Goal: Task Accomplishment & Management: Use online tool/utility

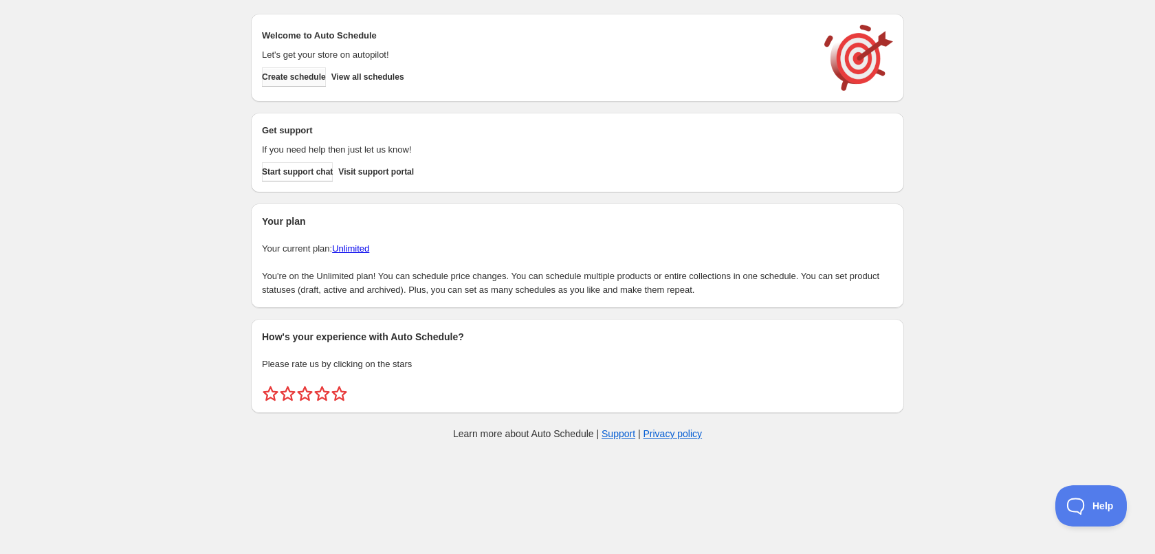
click at [302, 80] on span "Create schedule" at bounding box center [294, 76] width 64 height 11
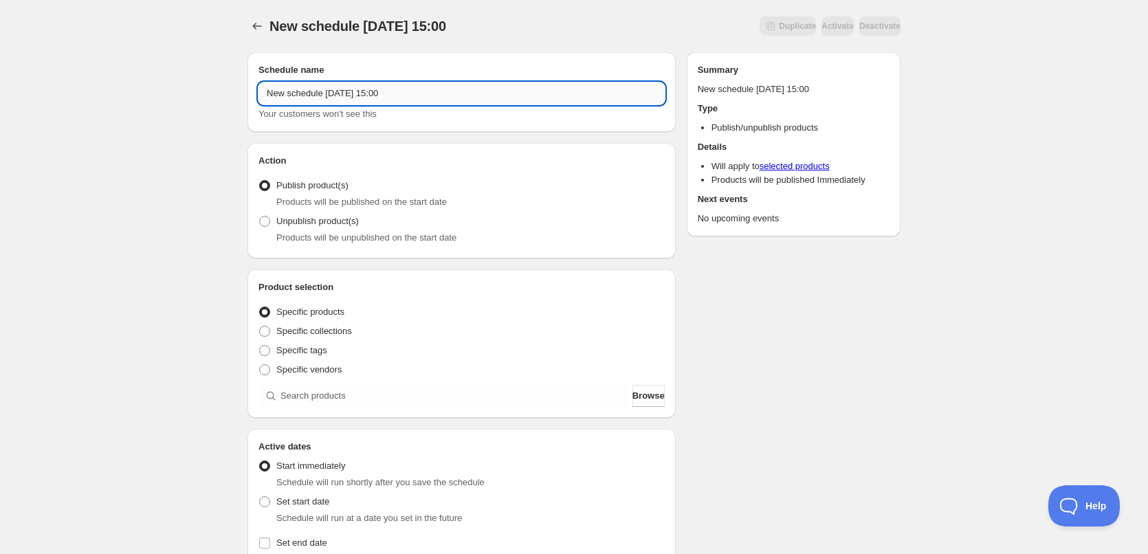
click at [435, 91] on input "New schedule [DATE] 15:00" at bounding box center [461, 93] width 406 height 22
type input "[DATE]"
click at [170, 342] on div "[DATE]. This page is ready [DATE] Duplicate Activate Deactivate More actions Du…" at bounding box center [574, 524] width 1148 height 1048
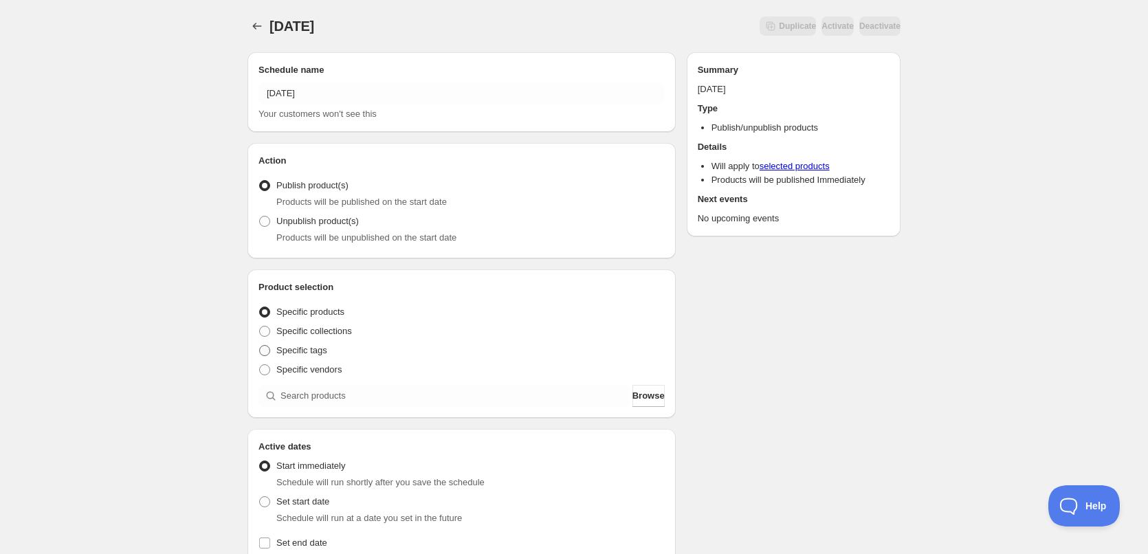
click at [268, 345] on span at bounding box center [264, 350] width 11 height 11
click at [260, 345] on input "Specific tags" at bounding box center [259, 345] width 1 height 1
radio input "true"
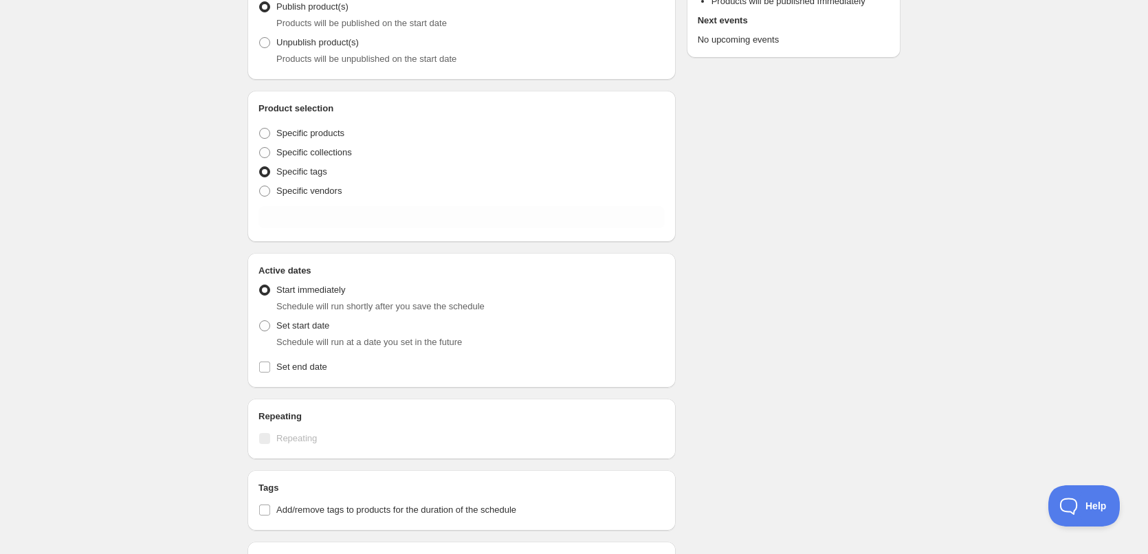
scroll to position [206, 0]
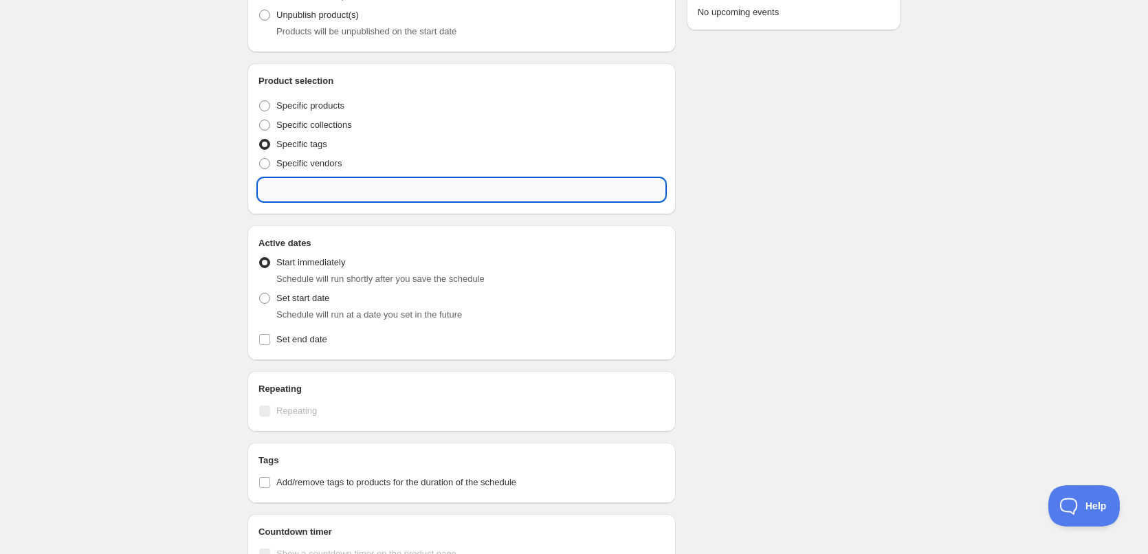
click at [314, 186] on input "text" at bounding box center [461, 190] width 406 height 22
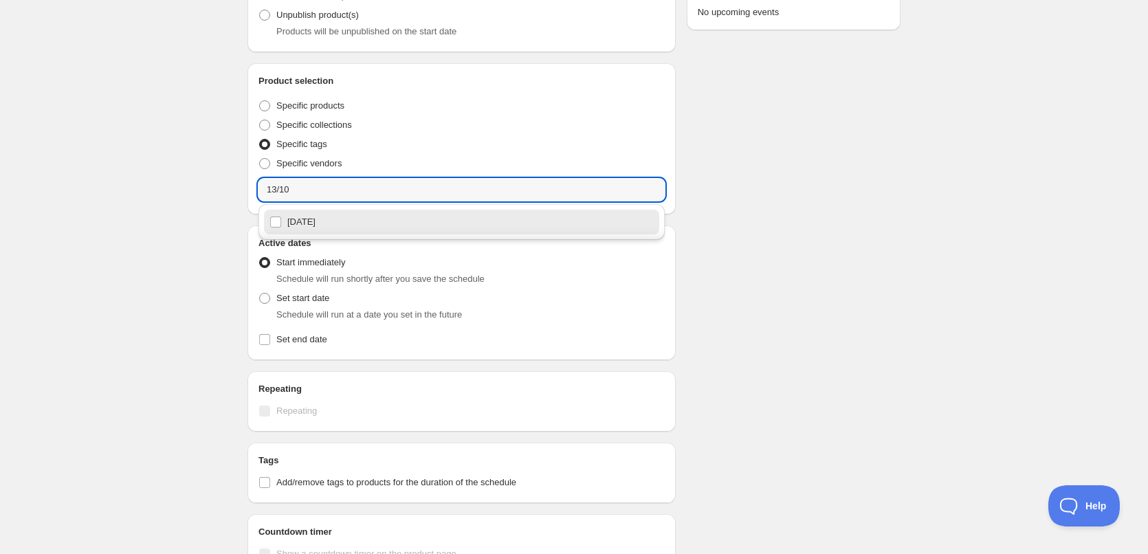
click at [377, 229] on div "[DATE]" at bounding box center [461, 221] width 384 height 19
type input "[DATE]"
checkbox input "true"
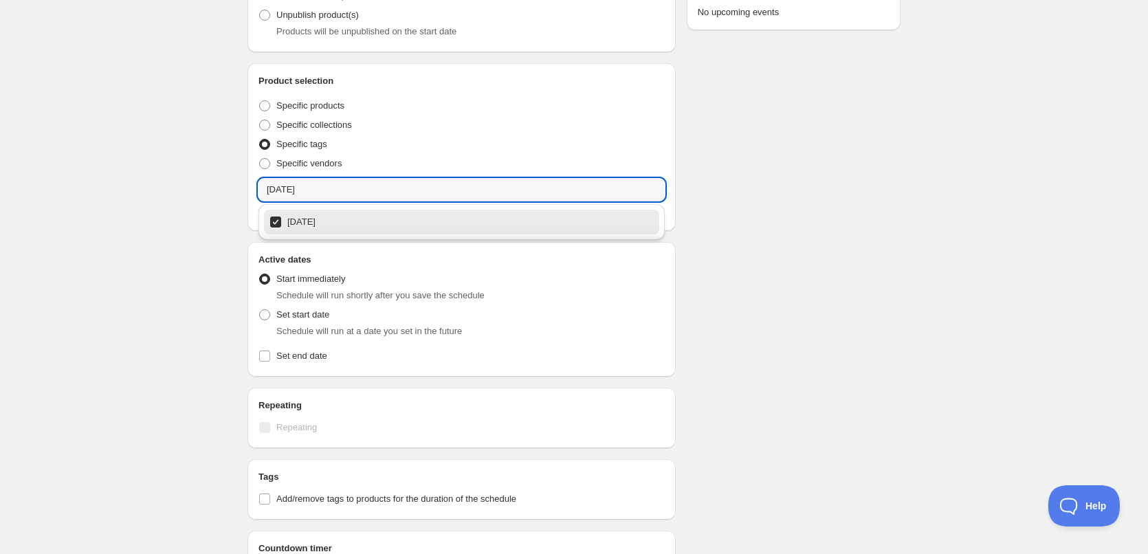
type input "[DATE]"
click at [162, 206] on div "[DATE]. This page is ready [DATE] Duplicate Activate Deactivate More actions Du…" at bounding box center [574, 327] width 1148 height 1067
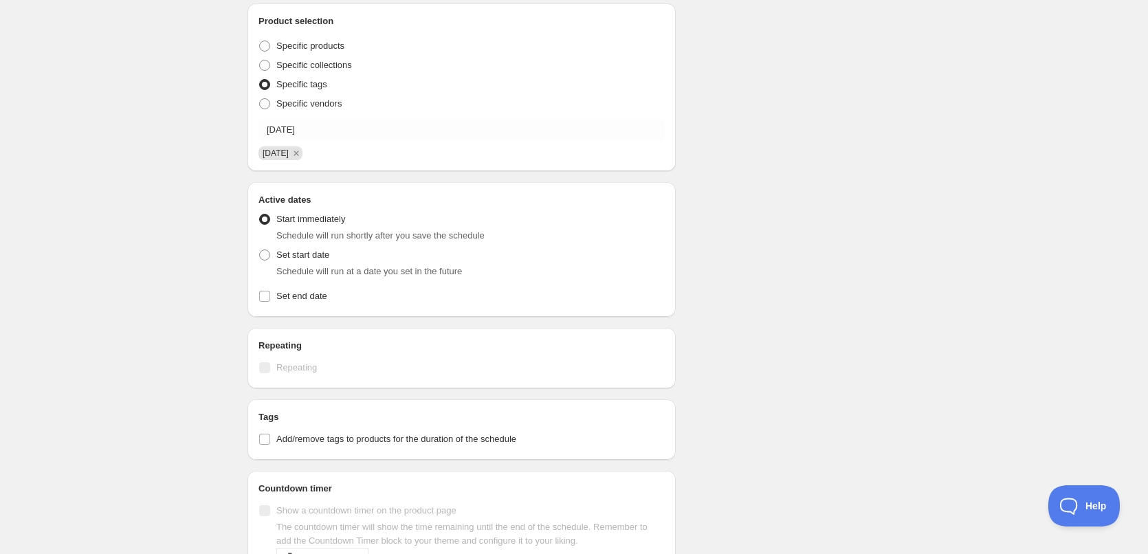
scroll to position [344, 0]
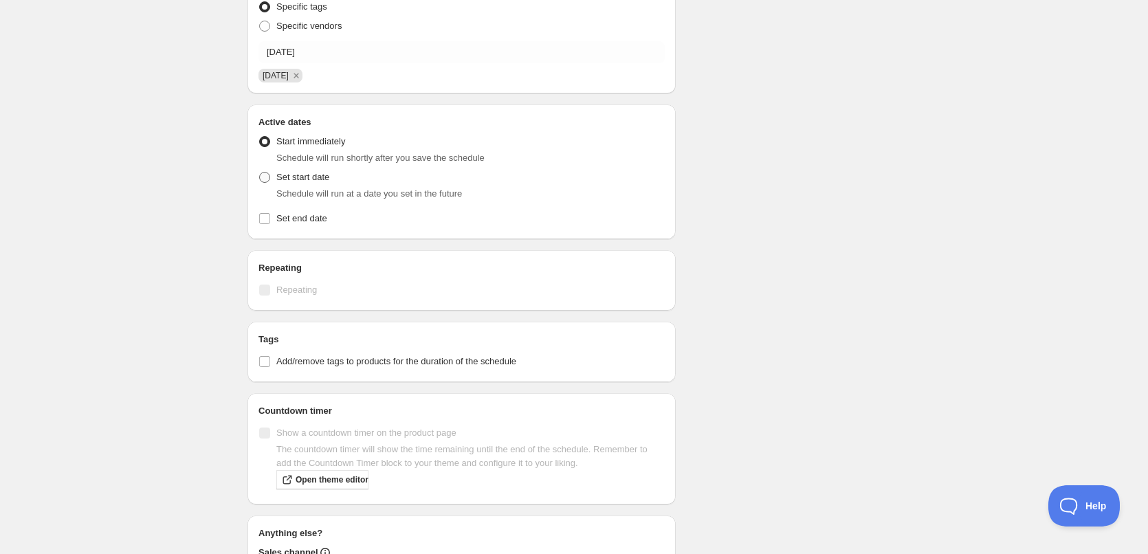
click at [271, 183] on label "Set start date" at bounding box center [293, 177] width 71 height 19
click at [260, 173] on input "Set start date" at bounding box center [259, 172] width 1 height 1
radio input "true"
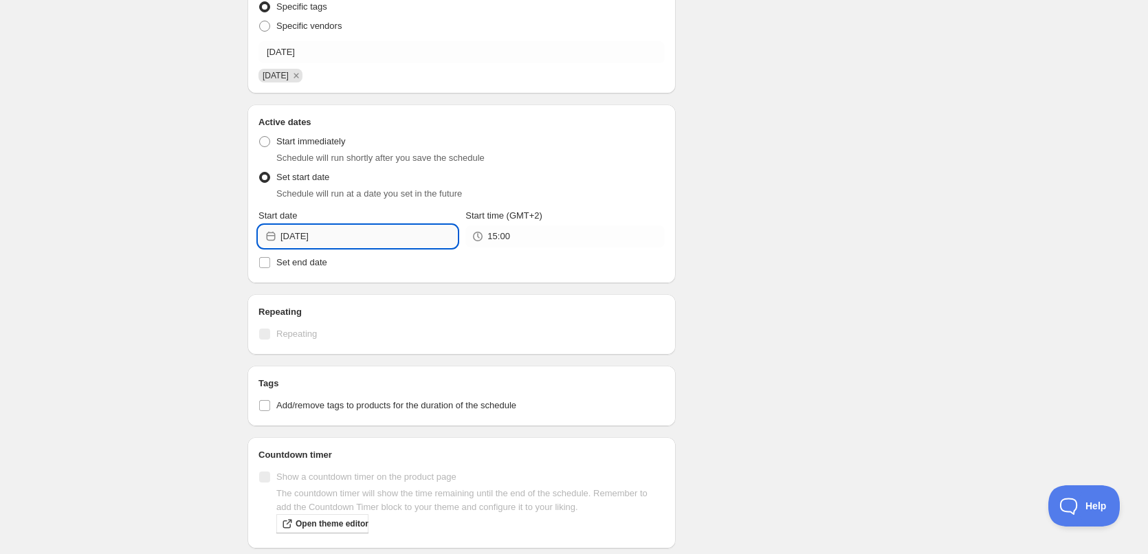
click at [368, 241] on input "[DATE]" at bounding box center [368, 236] width 177 height 22
drag, startPoint x: 289, startPoint y: 359, endPoint x: 392, endPoint y: 290, distance: 123.9
click at [289, 358] on button "12" at bounding box center [281, 355] width 25 height 22
type input "[DATE]"
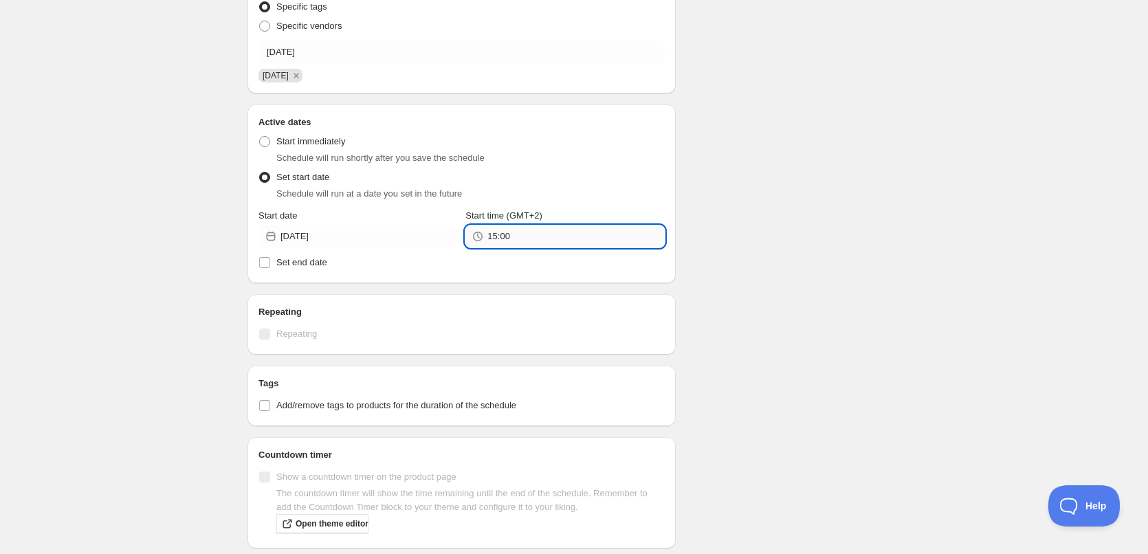
click at [518, 245] on input "15:00" at bounding box center [575, 236] width 177 height 22
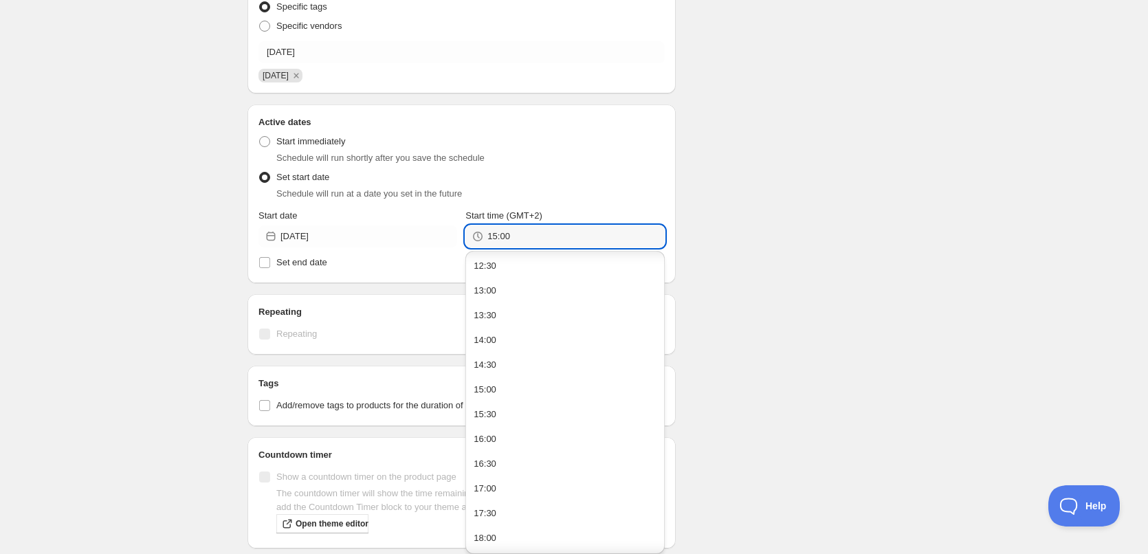
scroll to position [890, 0]
click at [500, 461] on button "22:00" at bounding box center [564, 465] width 190 height 22
type input "22:00"
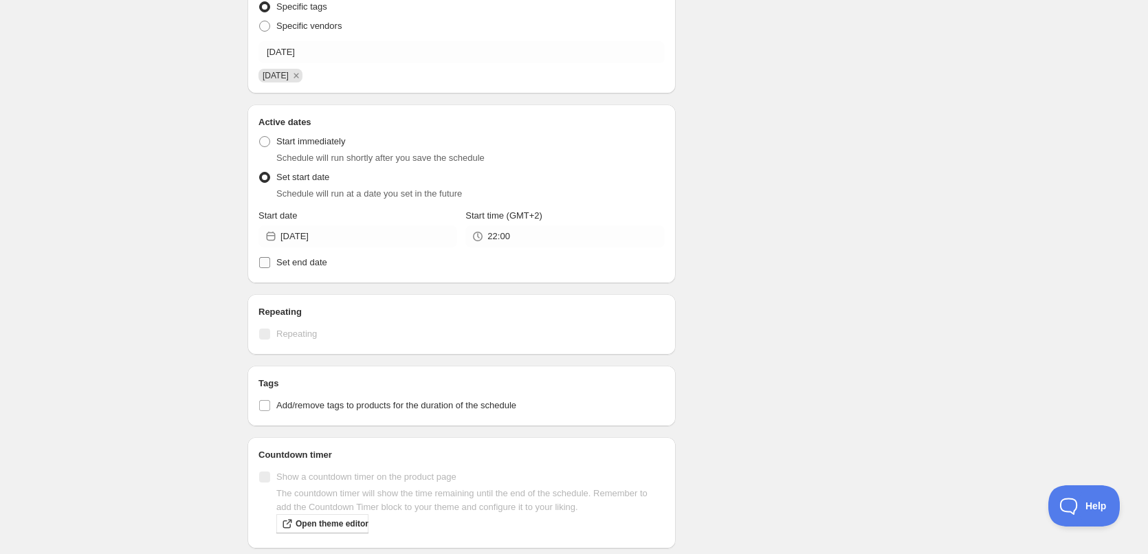
click at [290, 258] on span "Set end date" at bounding box center [301, 262] width 51 height 10
click at [270, 258] on input "Set end date" at bounding box center [264, 262] width 11 height 11
checkbox input "true"
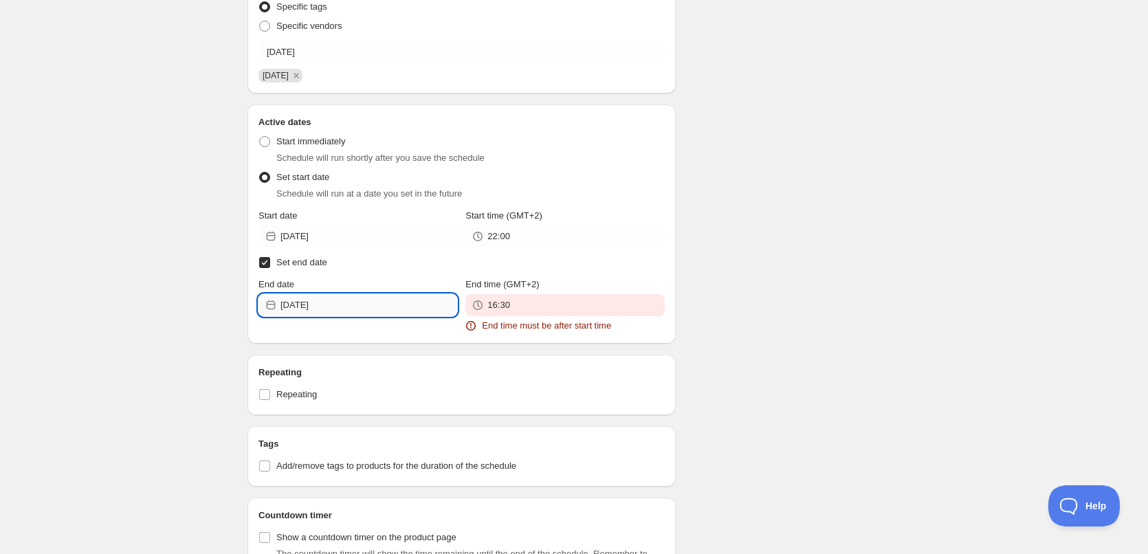
click at [357, 301] on input "[DATE]" at bounding box center [368, 305] width 177 height 22
click at [313, 420] on span "13" at bounding box center [307, 424] width 14 height 11
type input "[DATE]"
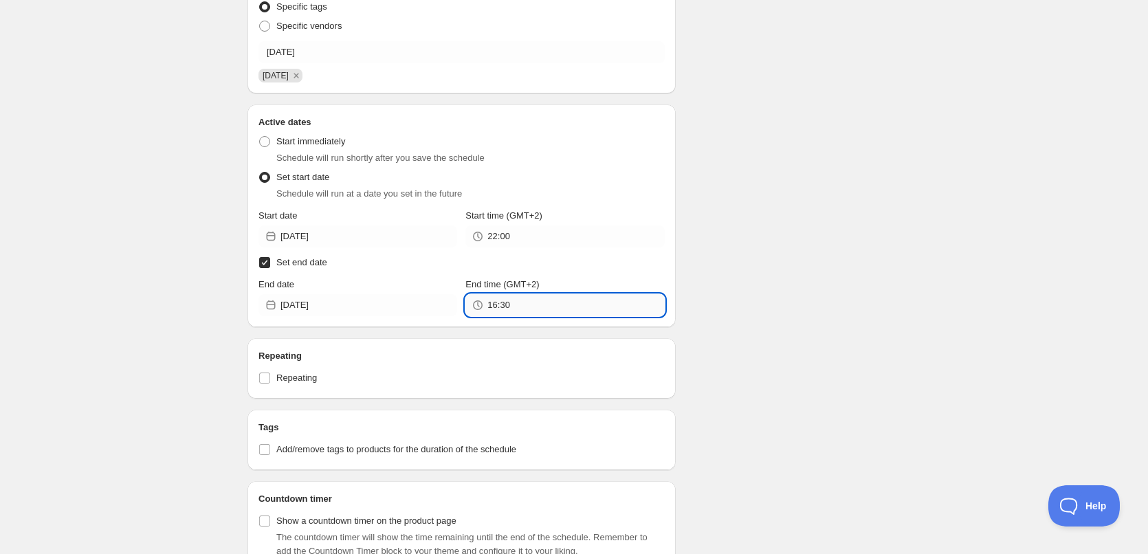
click at [536, 297] on input "16:30" at bounding box center [575, 305] width 177 height 22
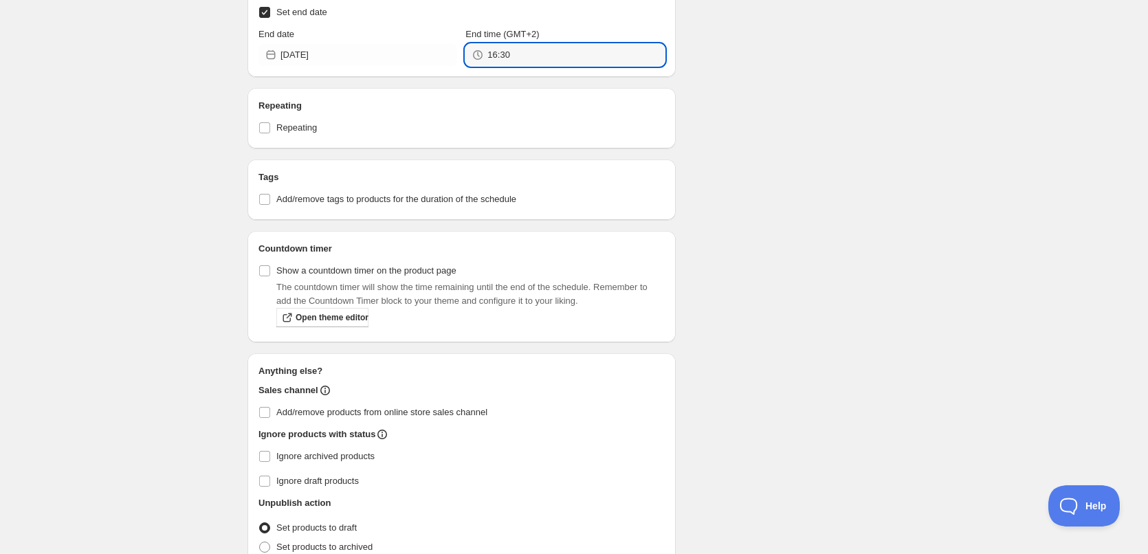
scroll to position [253, 0]
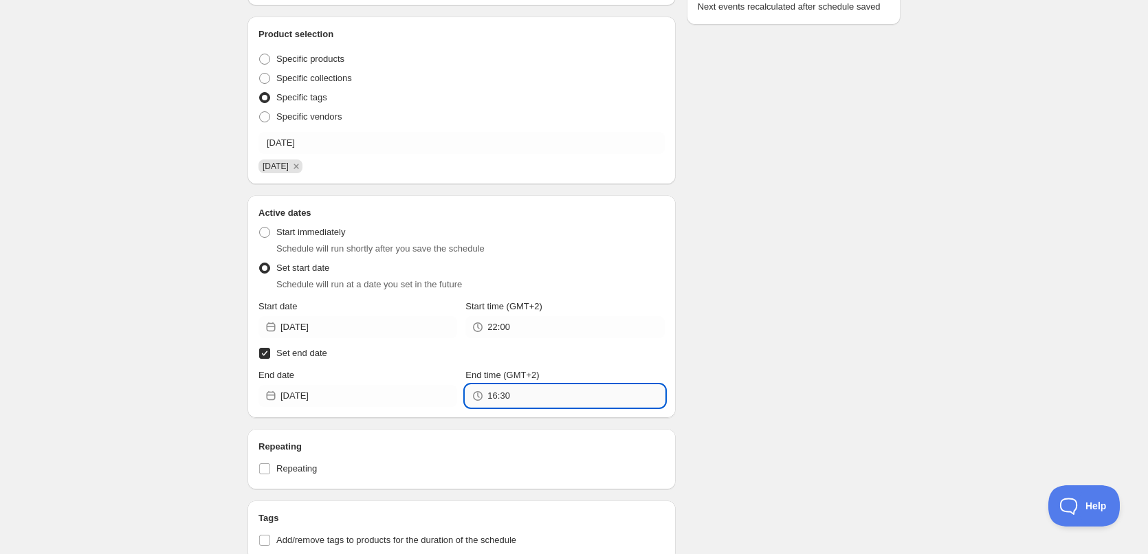
click at [562, 405] on input "16:30" at bounding box center [575, 396] width 177 height 22
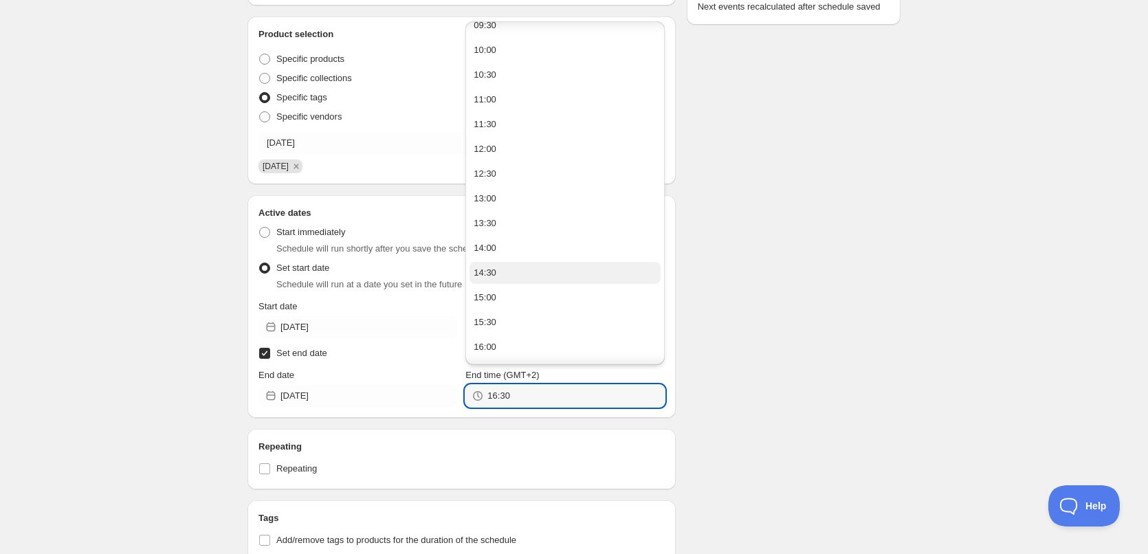
scroll to position [850, 0]
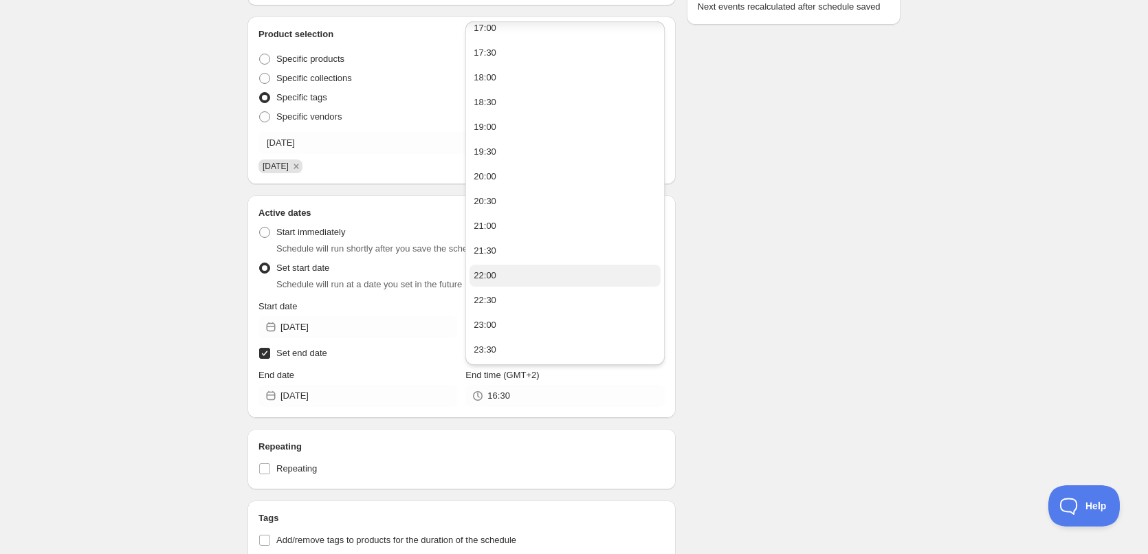
click at [503, 267] on button "22:00" at bounding box center [564, 276] width 190 height 22
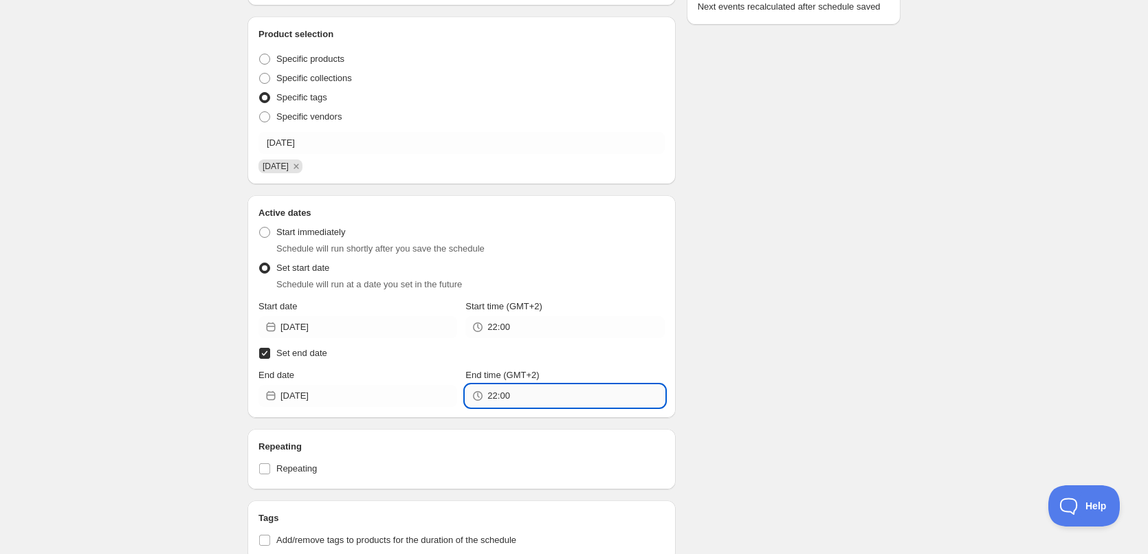
click at [505, 389] on input "22:00" at bounding box center [575, 396] width 177 height 22
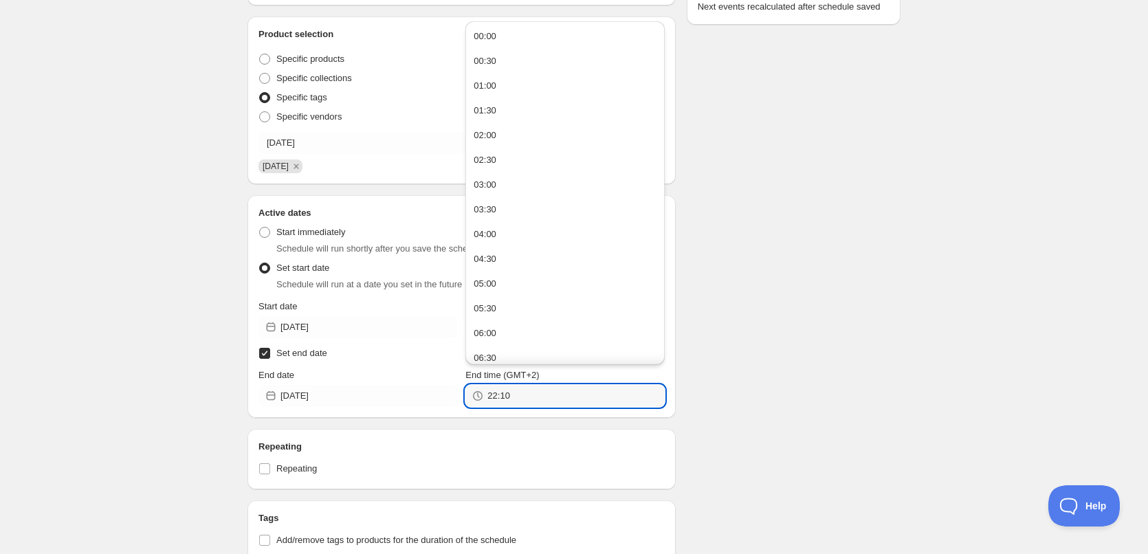
type input "22:10"
click at [787, 428] on div "Schedule name [DATE] Your customers won't see this Action Action Publish produc…" at bounding box center [568, 364] width 664 height 1152
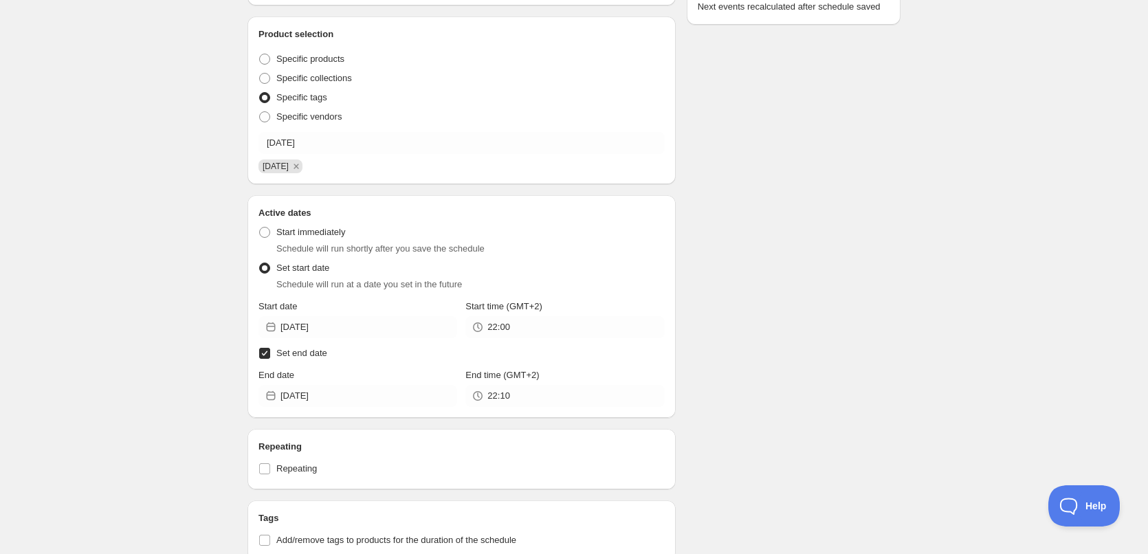
scroll to position [665, 0]
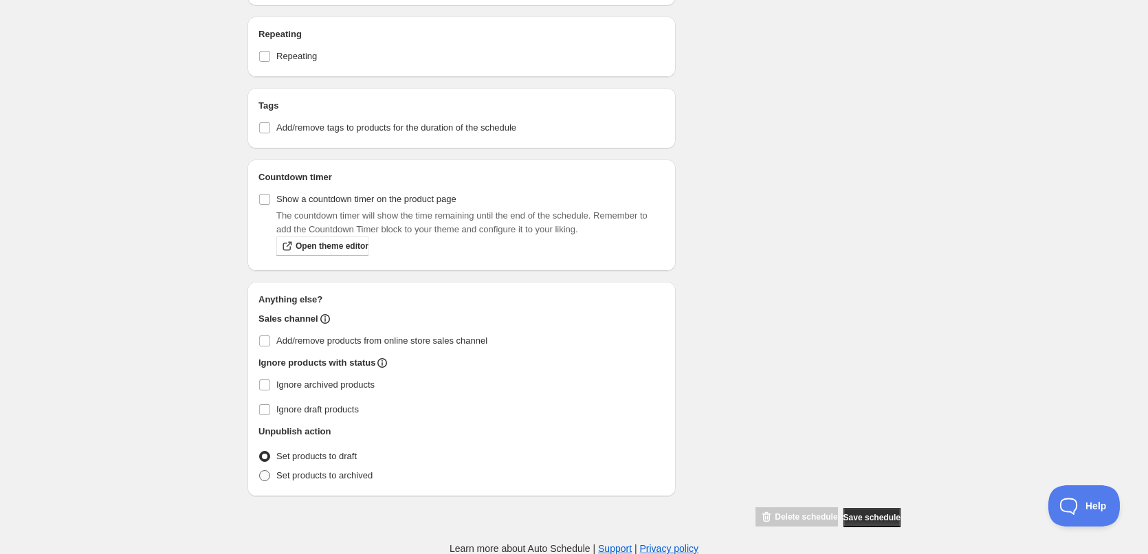
click at [271, 484] on label "Set products to archived" at bounding box center [315, 475] width 114 height 19
click at [260, 471] on input "Set products to archived" at bounding box center [259, 470] width 1 height 1
radio input "true"
click at [263, 381] on input "Ignore archived products" at bounding box center [264, 384] width 11 height 11
checkbox input "true"
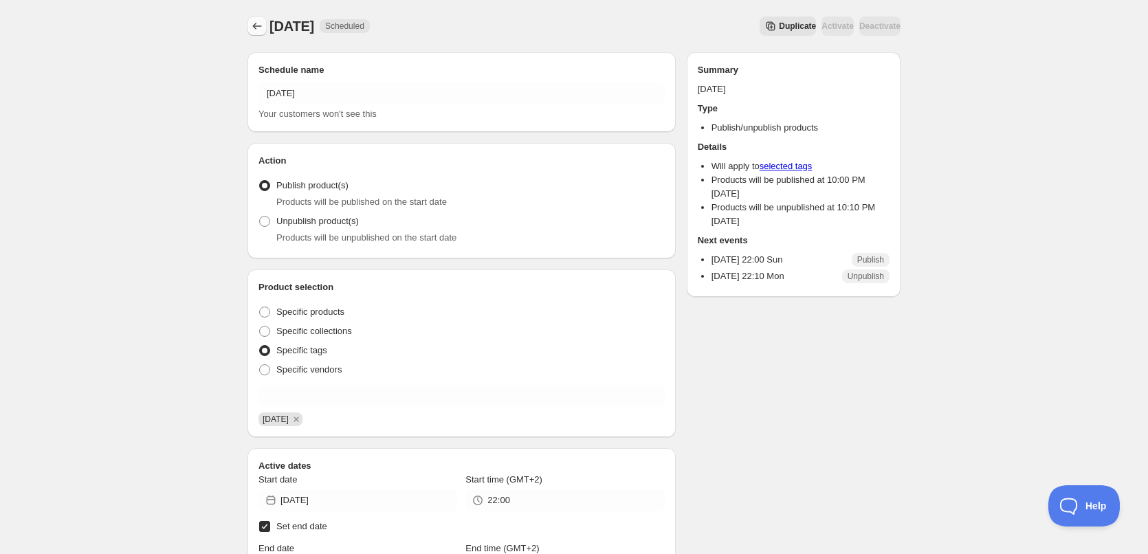
click at [247, 31] on button "Schedules" at bounding box center [256, 25] width 19 height 19
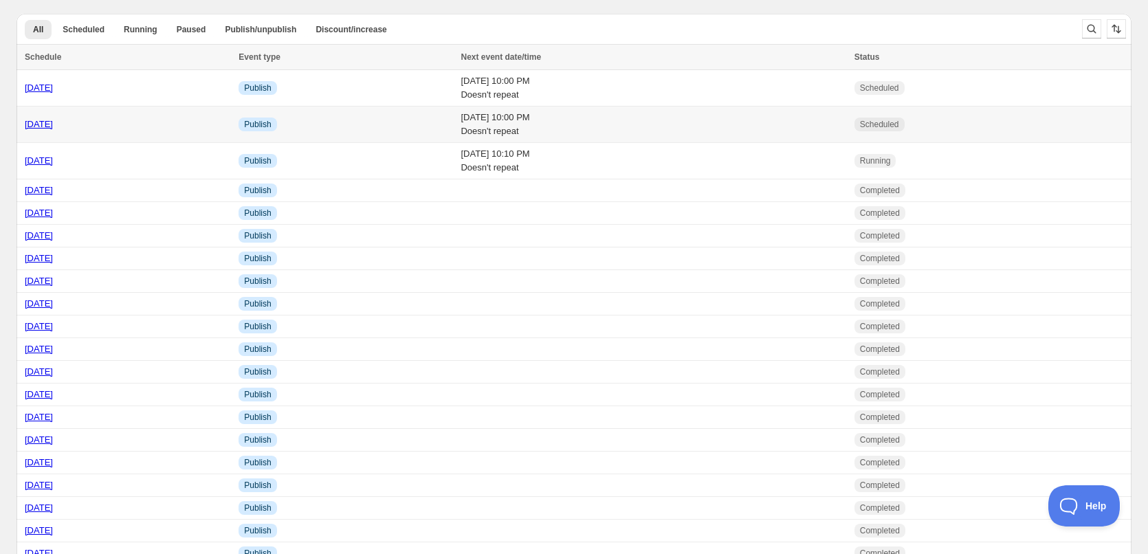
click at [610, 121] on td "[DATE] 10:00 PM Doesn't repeat" at bounding box center [652, 125] width 393 height 36
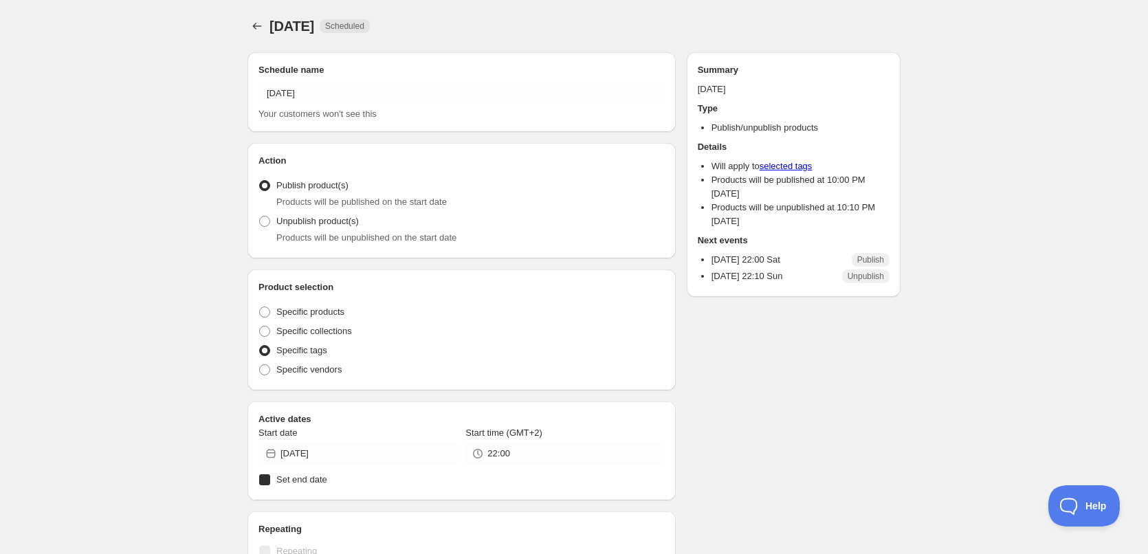
radio input "true"
checkbox input "true"
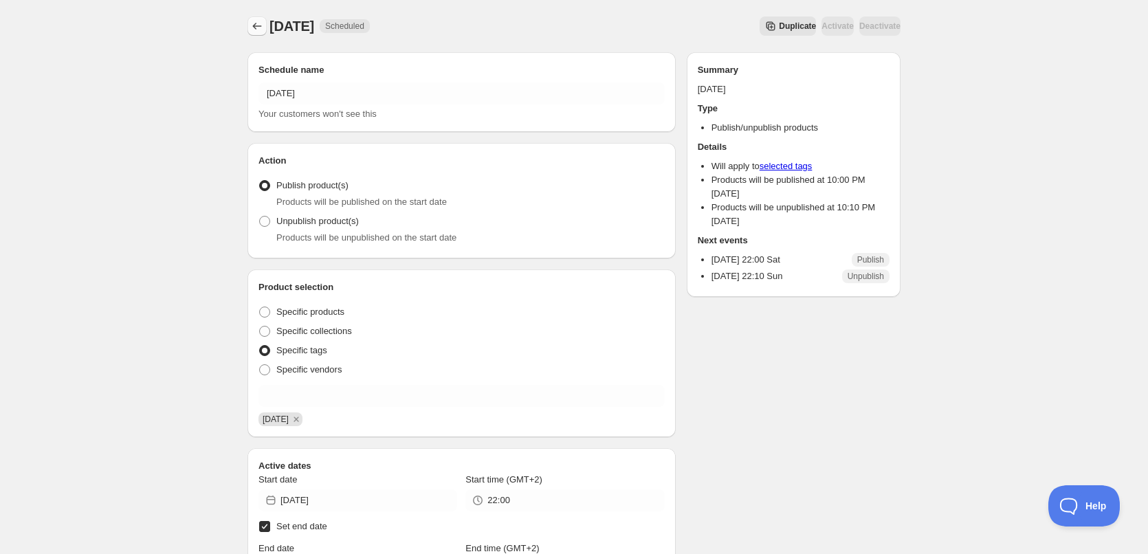
click at [259, 28] on icon "Schedules" at bounding box center [257, 26] width 14 height 14
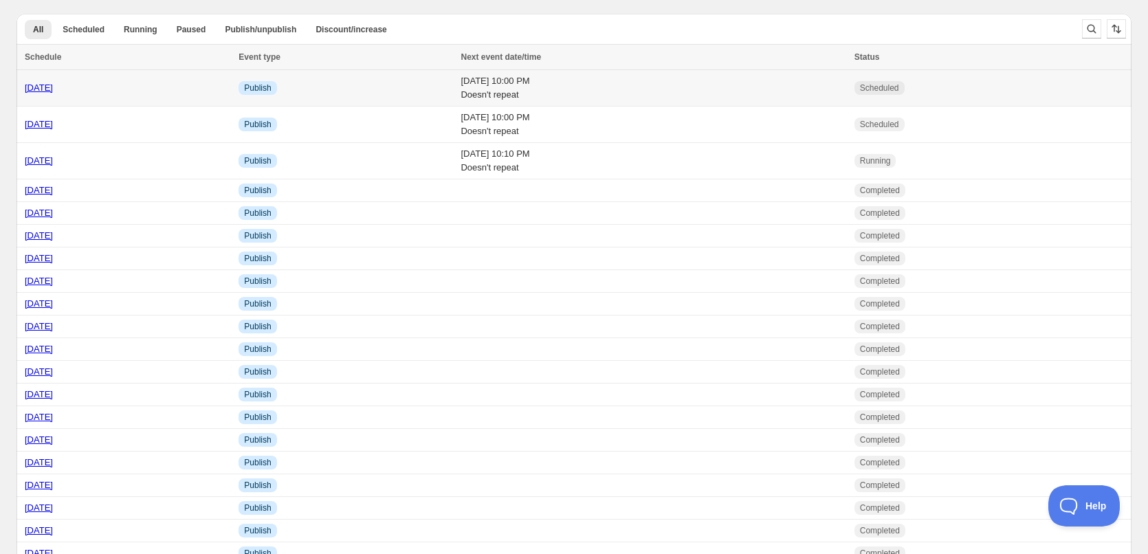
click at [331, 92] on td "Info Publish" at bounding box center [345, 88] width 222 height 36
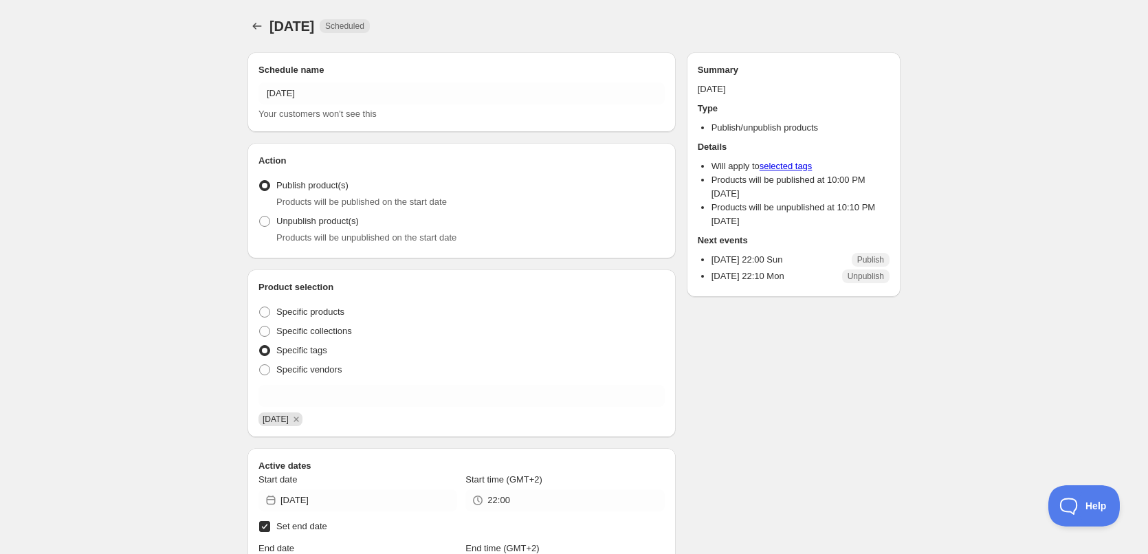
radio input "true"
checkbox input "true"
click at [258, 16] on div "[DATE]. This page is ready [DATE] Scheduled Duplicate Activate Deactivate More …" at bounding box center [573, 26] width 653 height 52
